Goal: Information Seeking & Learning: Find specific fact

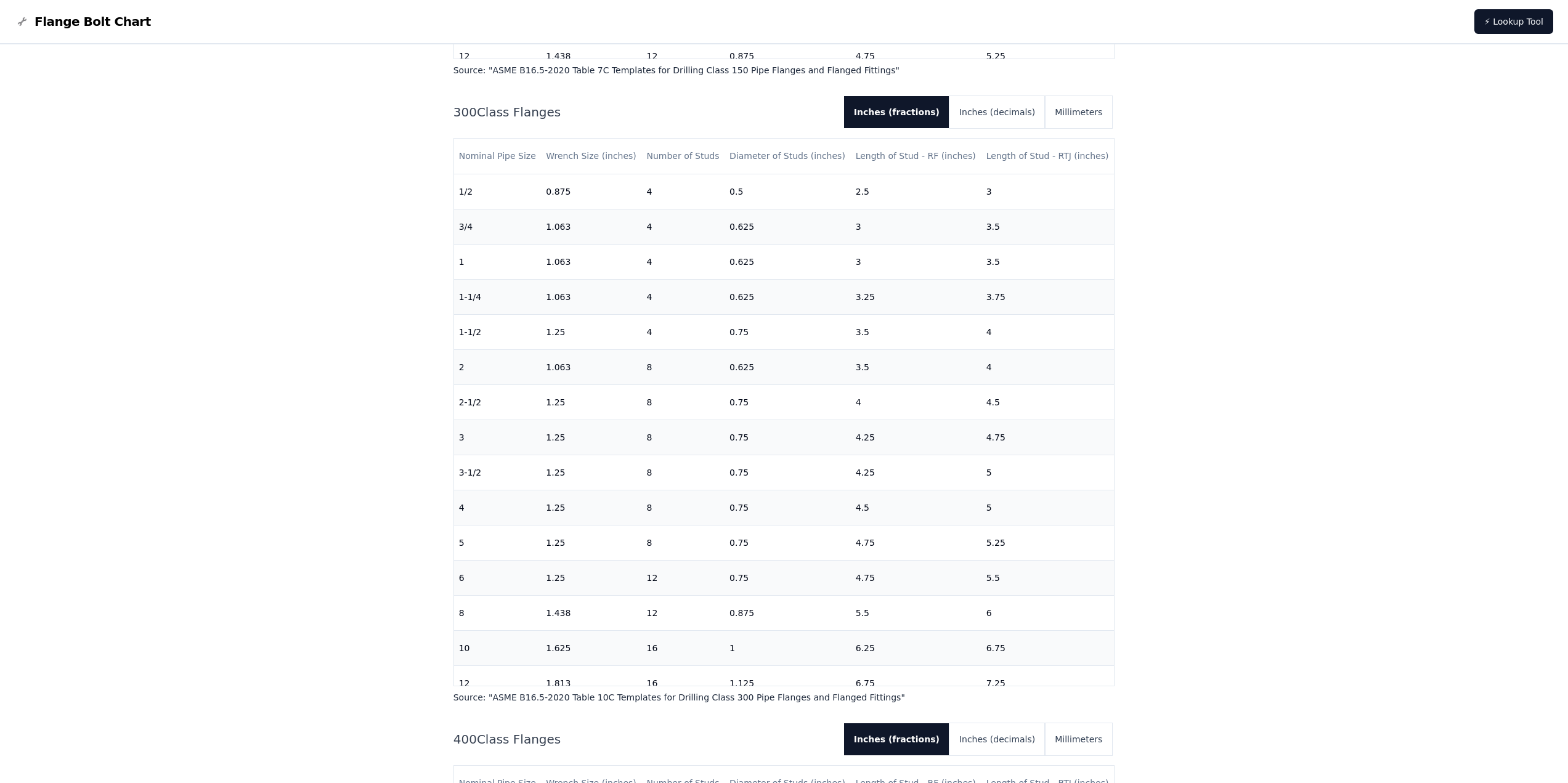
scroll to position [235, 0]
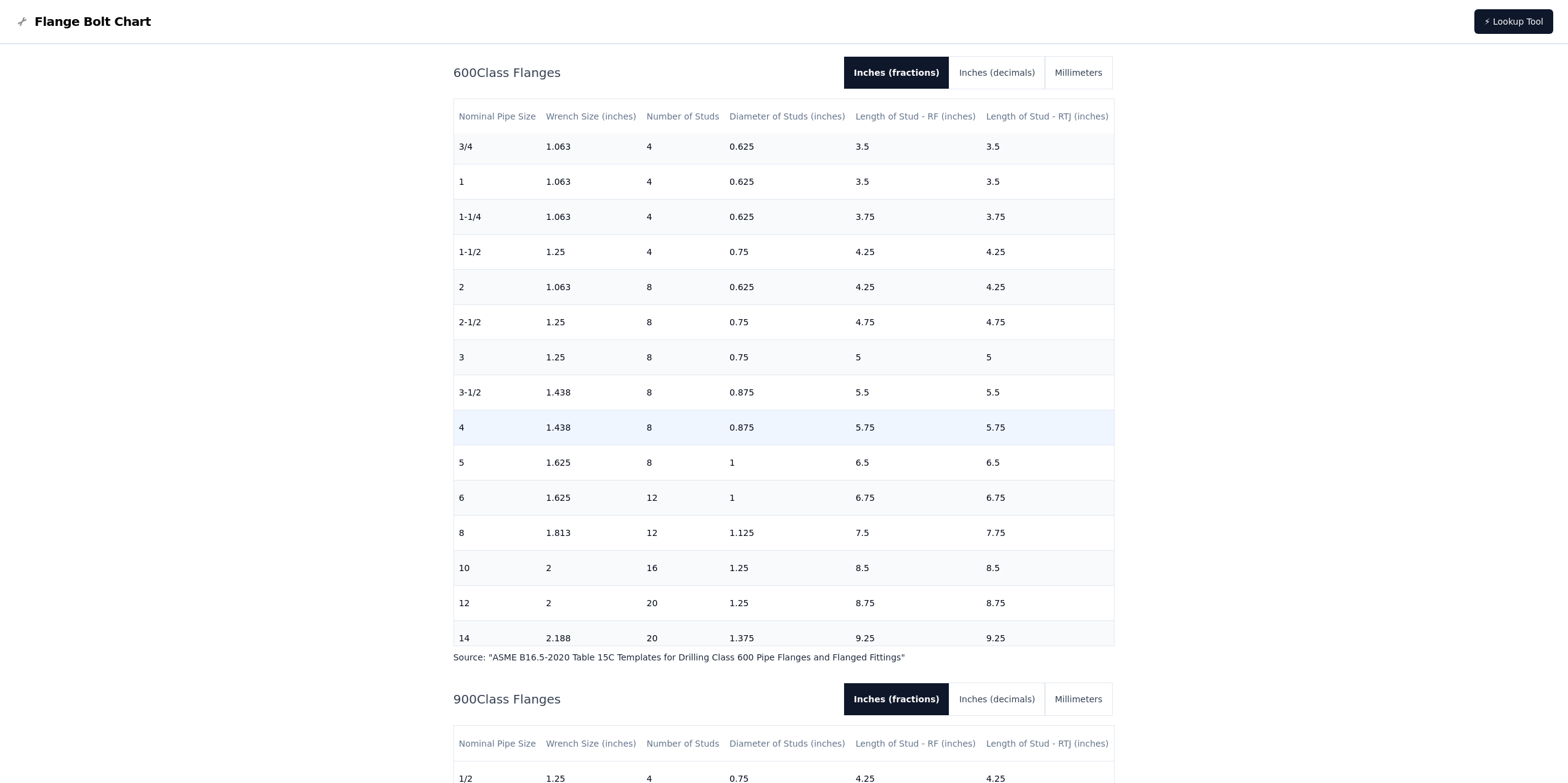
scroll to position [62, 0]
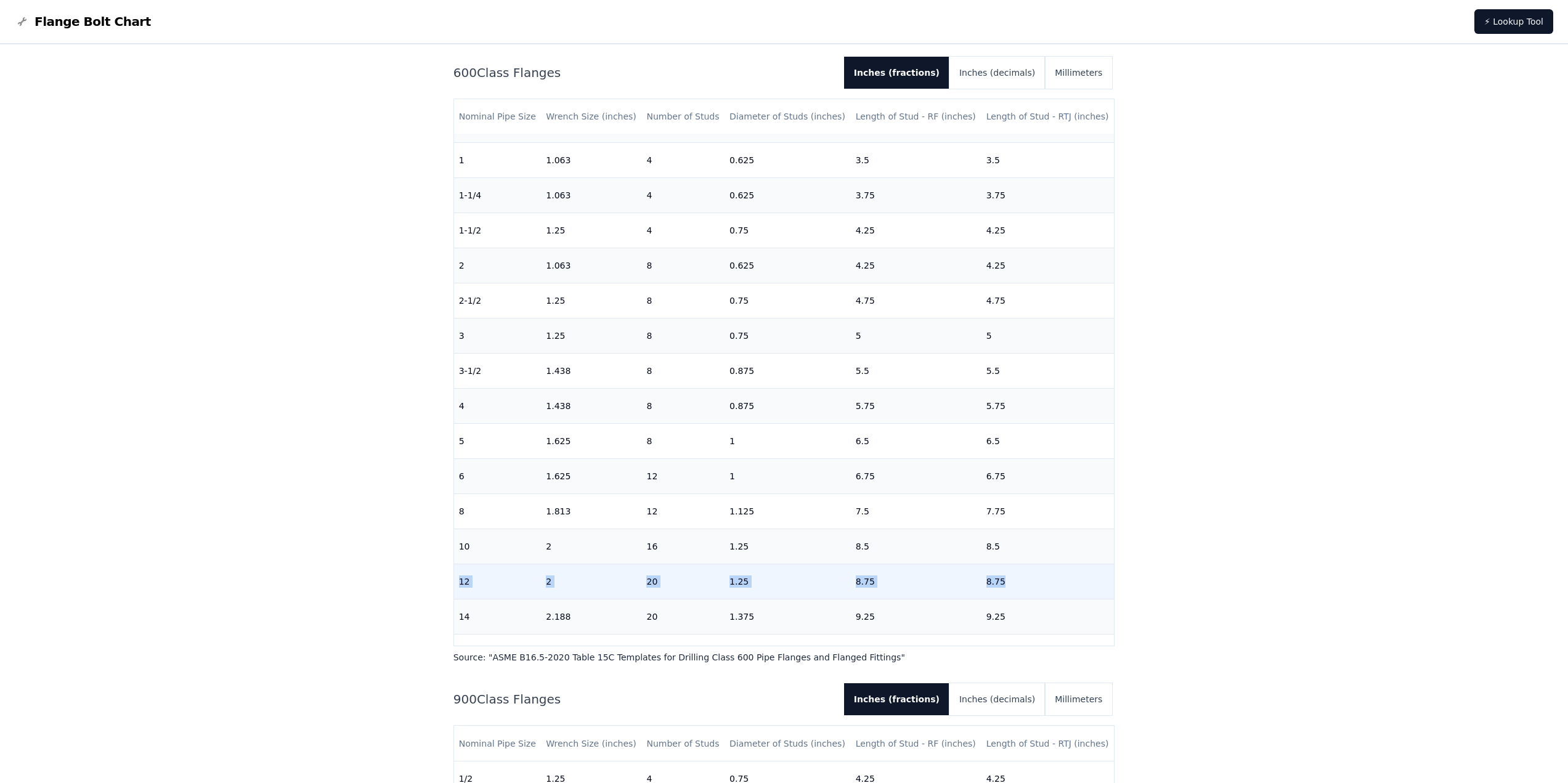
drag, startPoint x: 459, startPoint y: 581, endPoint x: 1000, endPoint y: 571, distance: 541.1
click at [1000, 571] on tr "12 2 20 1.25 8.75 8.75" at bounding box center [784, 581] width 661 height 35
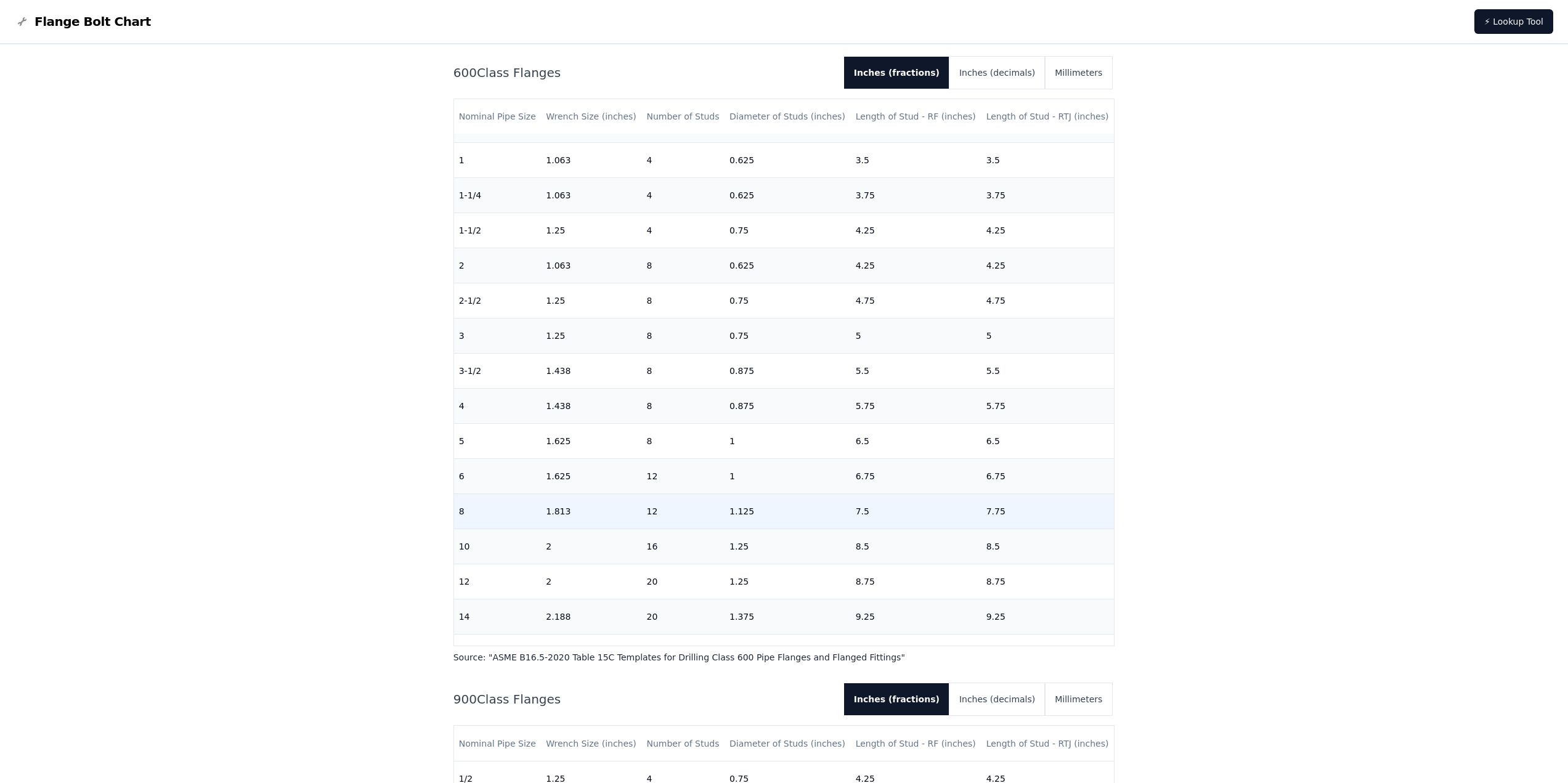
click at [472, 503] on td "8" at bounding box center [497, 511] width 87 height 35
drag, startPoint x: 459, startPoint y: 509, endPoint x: 1016, endPoint y: 508, distance: 557.0
click at [1016, 508] on tr "8 1.813 12 1.125 7.5 7.75" at bounding box center [784, 511] width 661 height 35
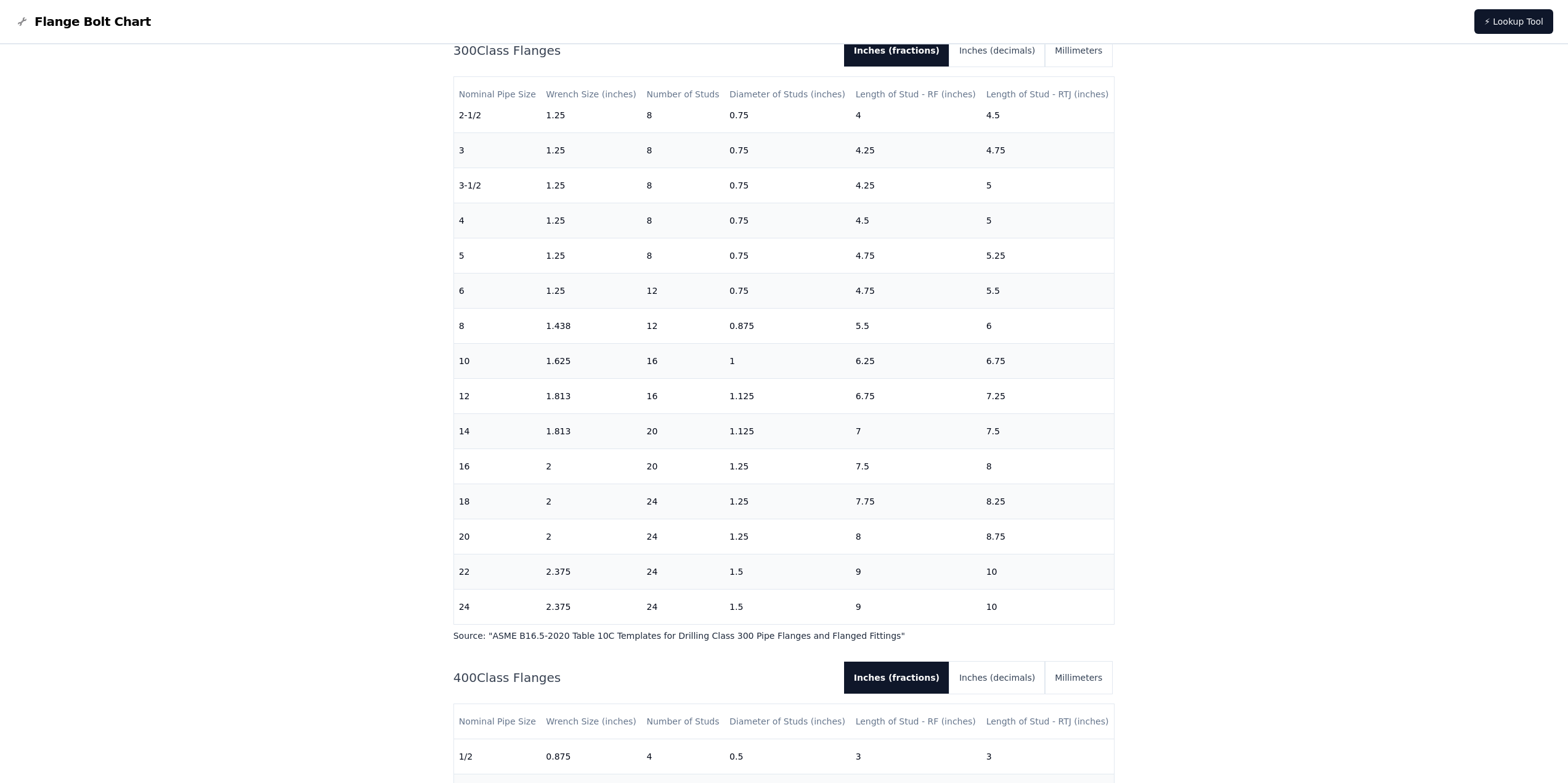
scroll to position [986, 0]
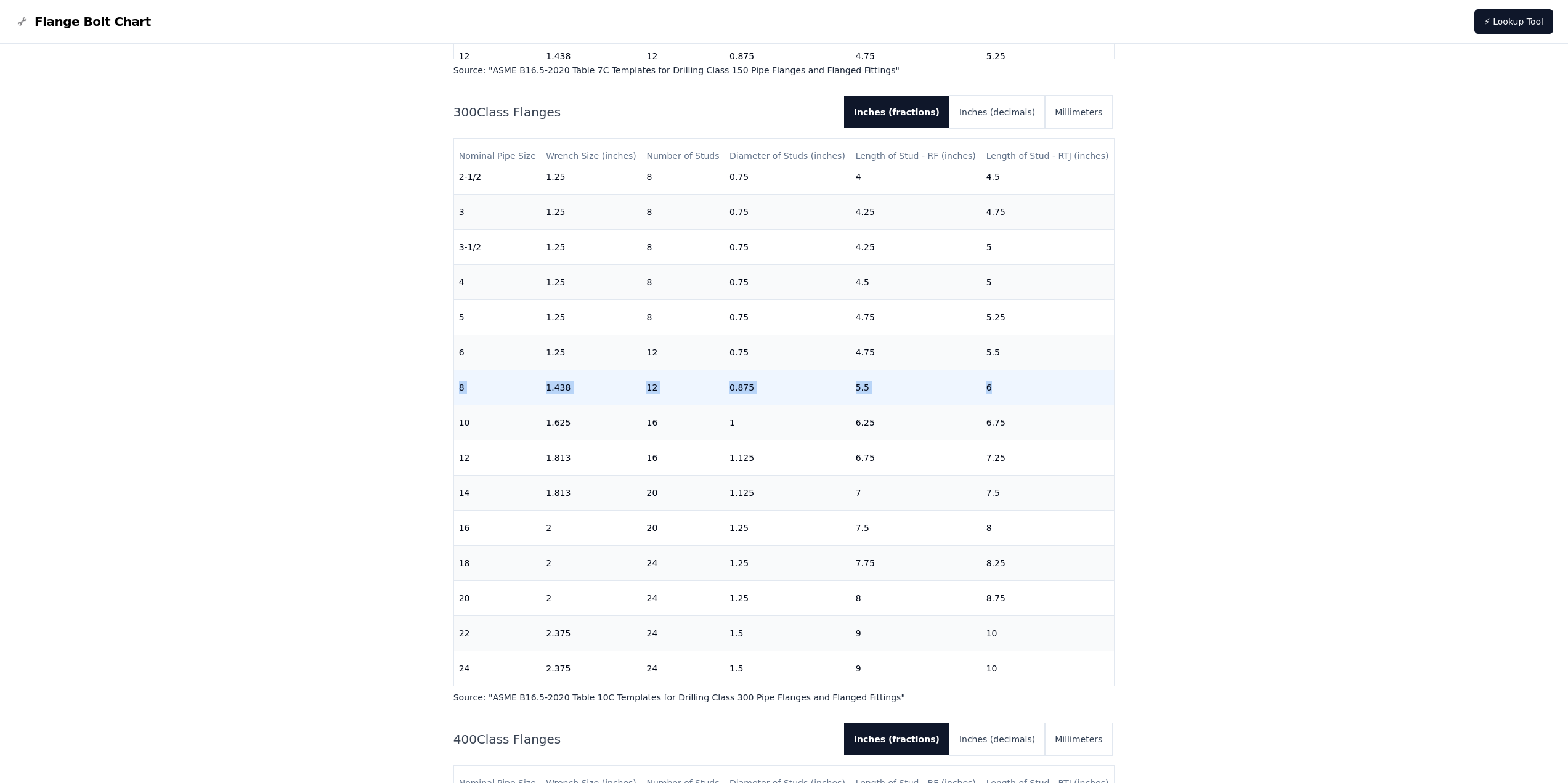
drag, startPoint x: 459, startPoint y: 376, endPoint x: 997, endPoint y: 372, distance: 538.0
click at [997, 372] on tr "8 1.438 12 0.875 5.5 6" at bounding box center [784, 387] width 661 height 35
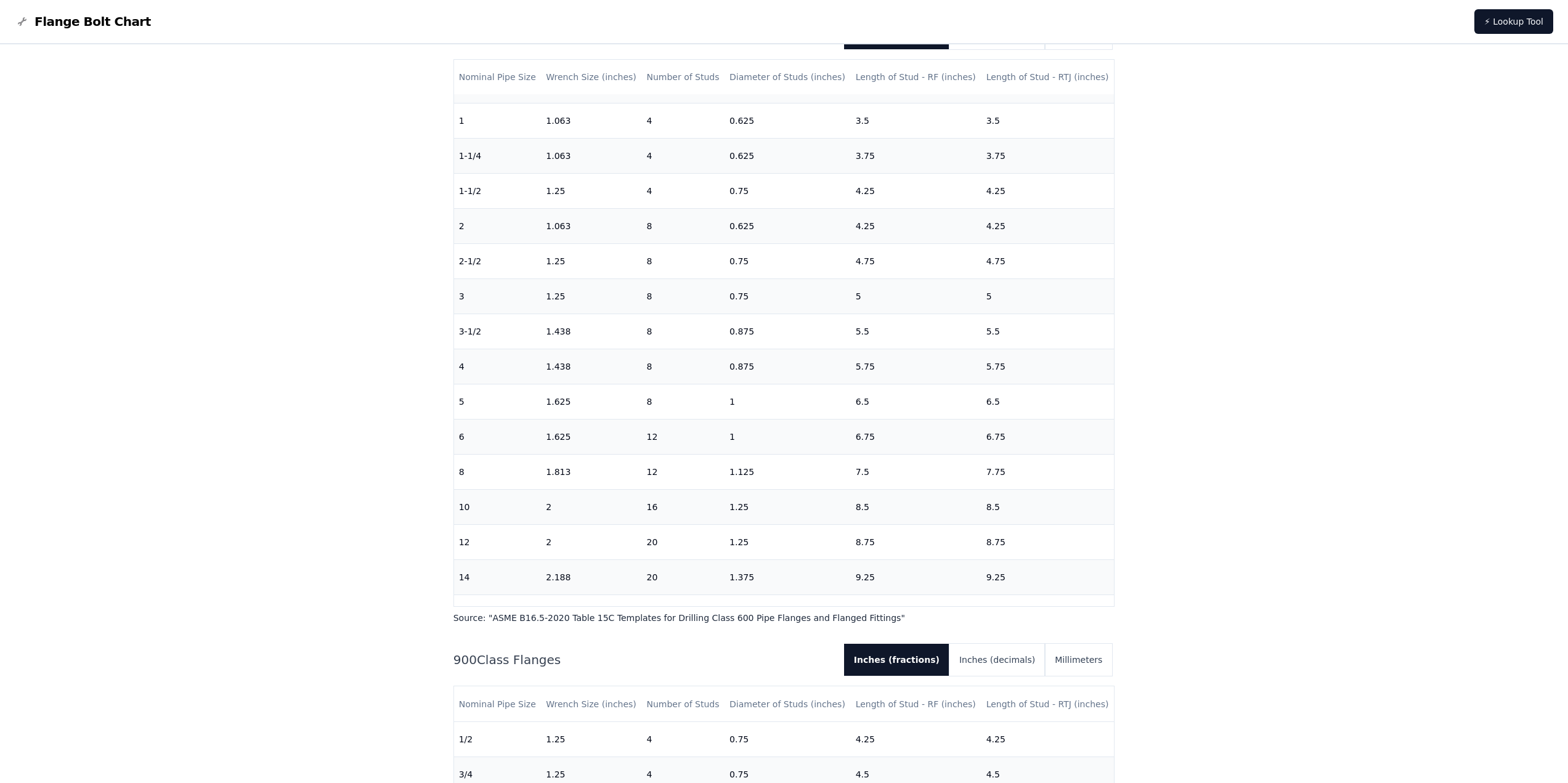
scroll to position [2341, 0]
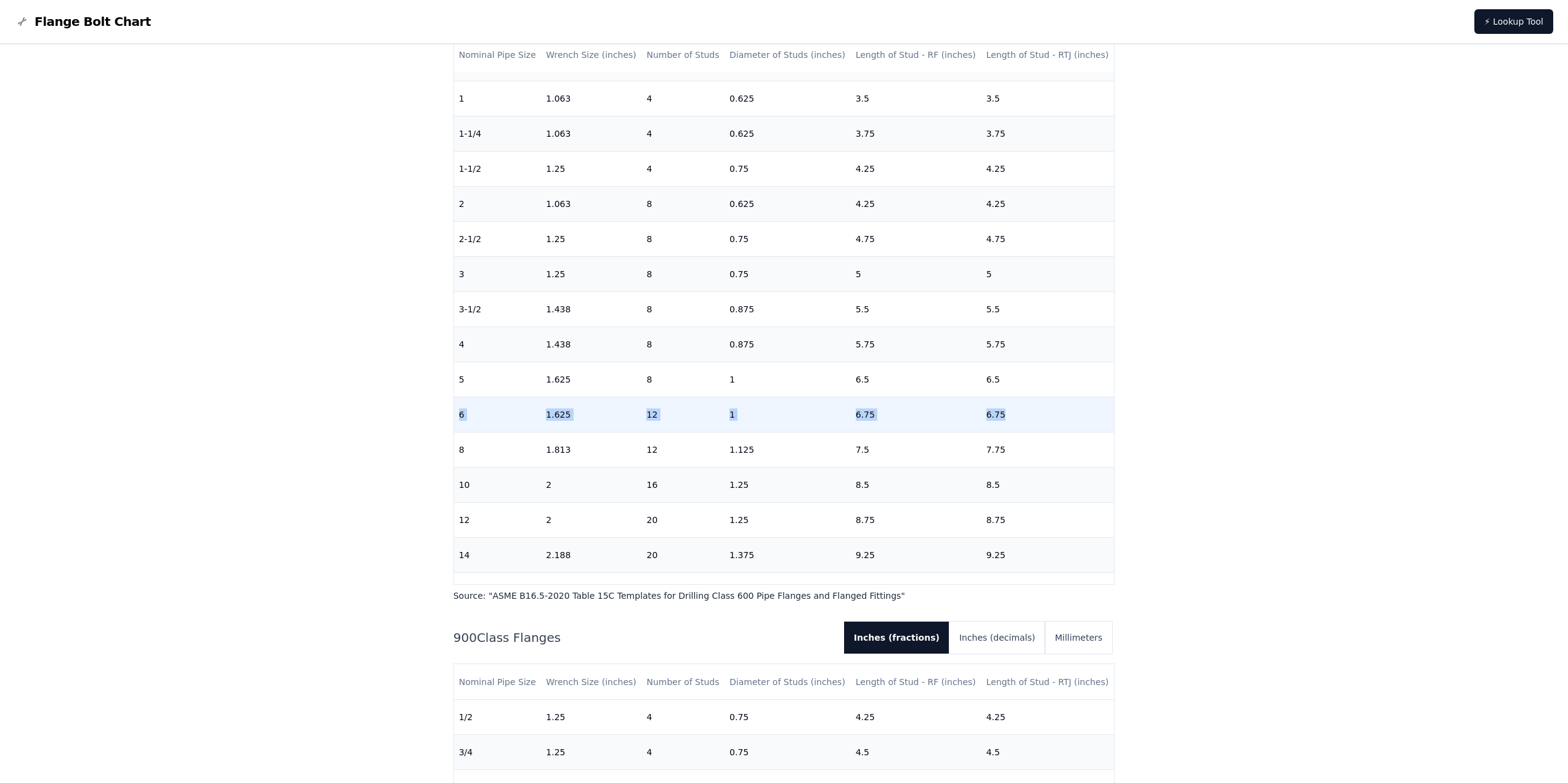
drag, startPoint x: 459, startPoint y: 413, endPoint x: 1010, endPoint y: 410, distance: 551.0
click at [1010, 410] on tr "6 1.625 12 1 6.75 6.75" at bounding box center [784, 414] width 661 height 35
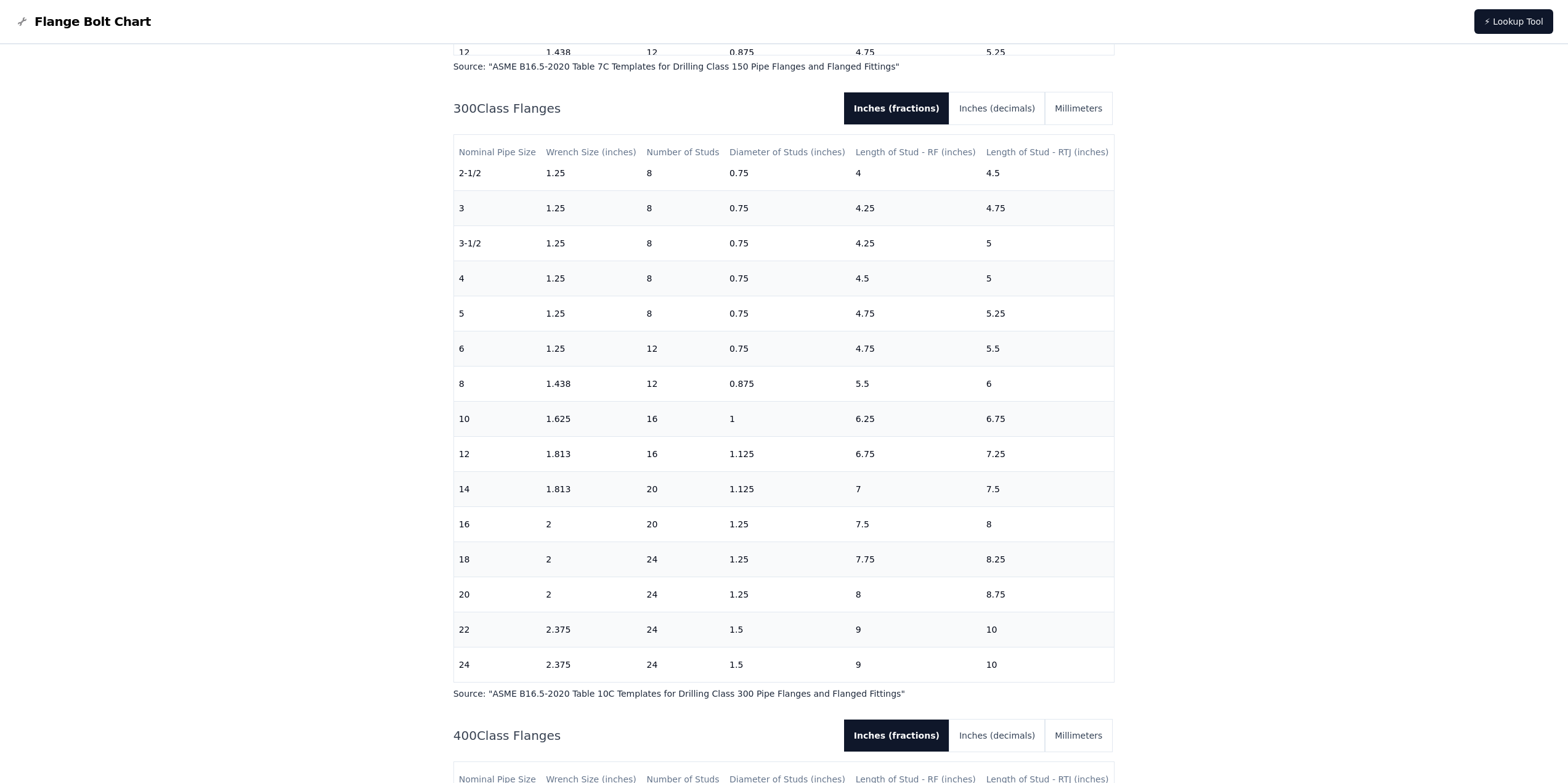
scroll to position [986, 0]
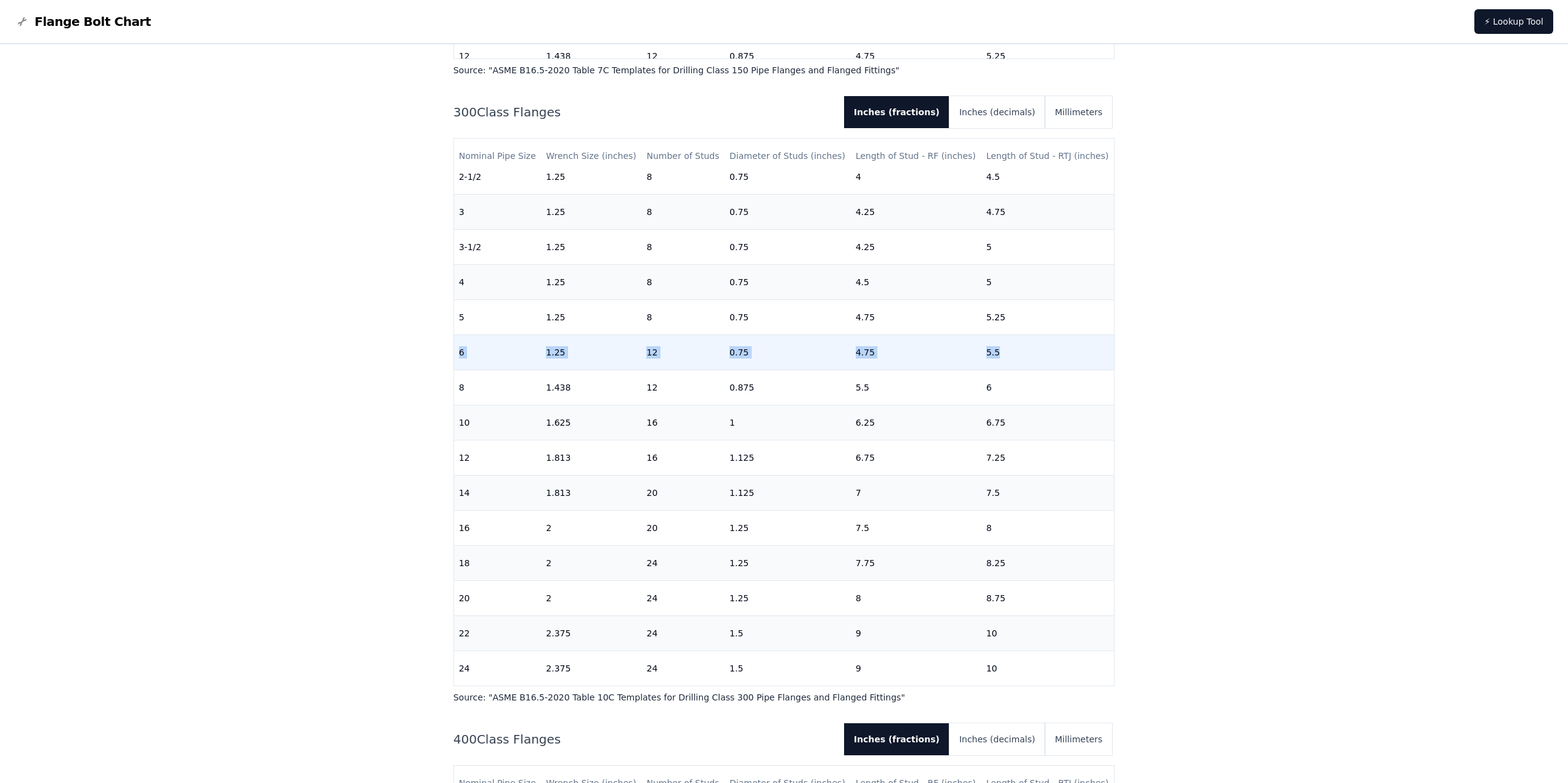
drag, startPoint x: 460, startPoint y: 342, endPoint x: 1019, endPoint y: 336, distance: 559.0
click at [1019, 336] on tr "6 1.25 12 0.75 4.75 5.5" at bounding box center [784, 351] width 661 height 35
